Goal: Task Accomplishment & Management: Manage account settings

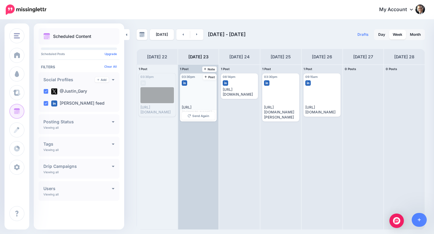
click at [199, 86] on div "03:30pm [DATE] 03:30pm Published [URL][DOMAIN_NAME][PERSON_NAME] Send Again" at bounding box center [198, 97] width 37 height 48
click at [194, 94] on div at bounding box center [199, 95] width 34 height 16
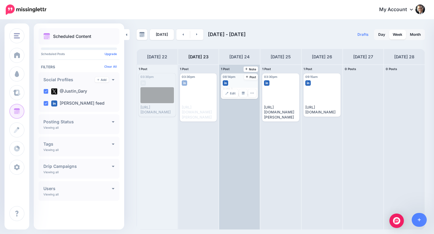
click at [243, 83] on div at bounding box center [238, 81] width 33 height 5
click at [234, 95] on span "Edit" at bounding box center [233, 93] width 6 height 3
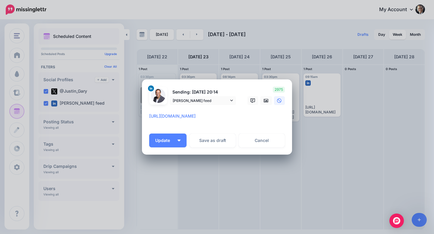
click at [235, 68] on div "Edit Post Loading Sending: [DATE] 20:14 [PERSON_NAME] feed" at bounding box center [217, 117] width 434 height 234
click at [259, 142] on link "Cancel" at bounding box center [261, 141] width 46 height 14
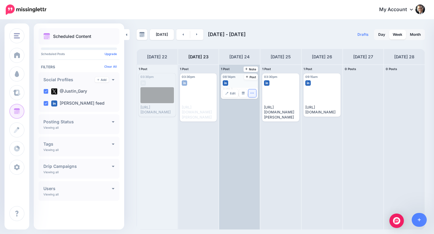
click at [251, 95] on icon "button" at bounding box center [252, 93] width 4 height 4
click at [258, 115] on link "Delete Post" at bounding box center [265, 112] width 31 height 7
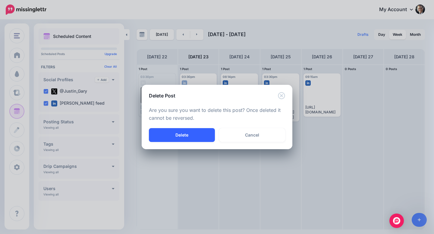
click at [189, 135] on button "Delete" at bounding box center [182, 135] width 66 height 14
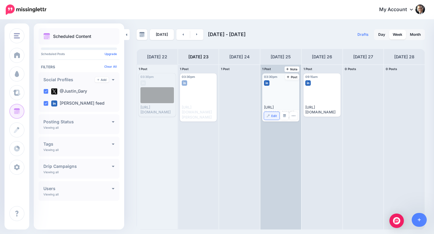
click at [267, 115] on img at bounding box center [267, 115] width 3 height 3
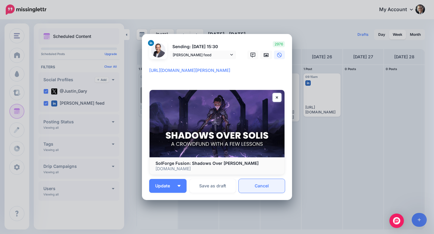
click at [260, 185] on link "Cancel" at bounding box center [261, 186] width 46 height 14
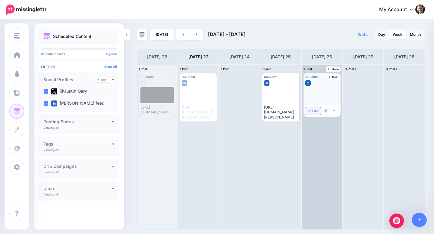
click at [310, 115] on link "Edit" at bounding box center [312, 111] width 15 height 8
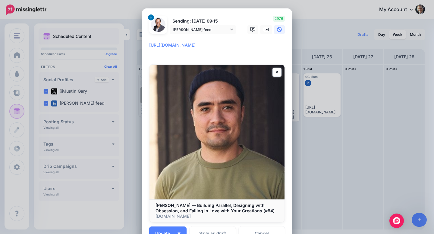
drag, startPoint x: 190, startPoint y: 55, endPoint x: 146, endPoint y: 43, distance: 45.9
click at [146, 43] on div "Loading Sending: [DATE] 09:15 [PERSON_NAME] feed" at bounding box center [217, 127] width 150 height 239
